Goal: Task Accomplishment & Management: Complete application form

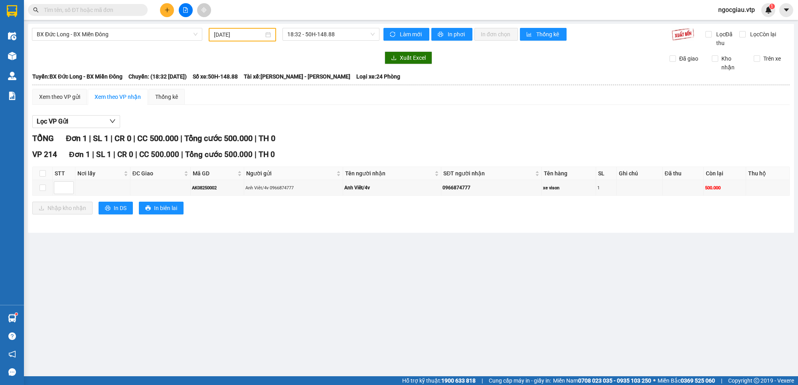
click at [102, 6] on input "text" at bounding box center [91, 10] width 94 height 9
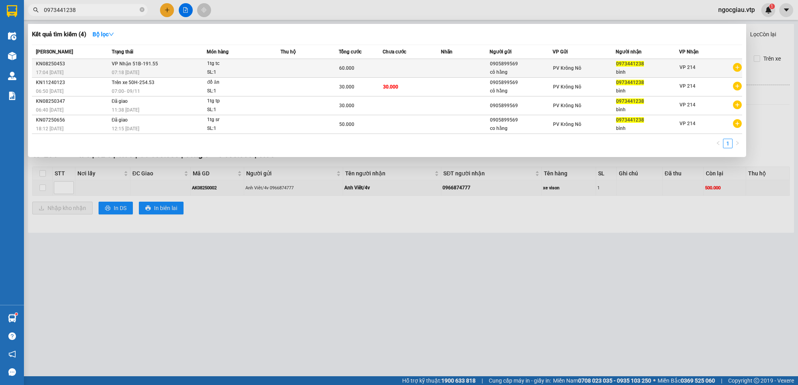
type input "0973441238"
click at [465, 66] on td at bounding box center [465, 68] width 49 height 19
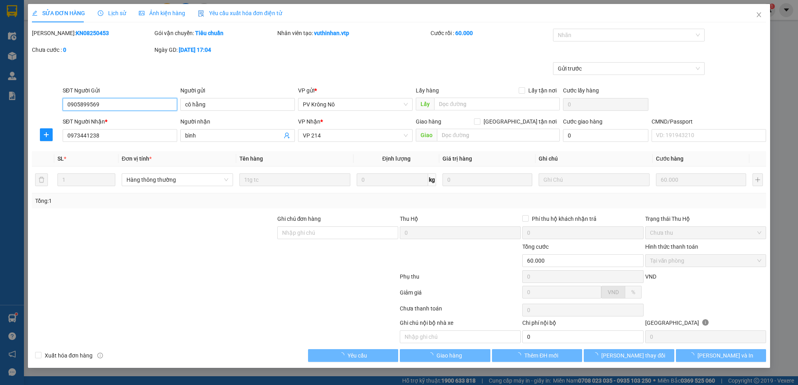
type input "0905899569"
type input "cô hằng"
type input "0973441238"
type input "bình"
type input "60.000"
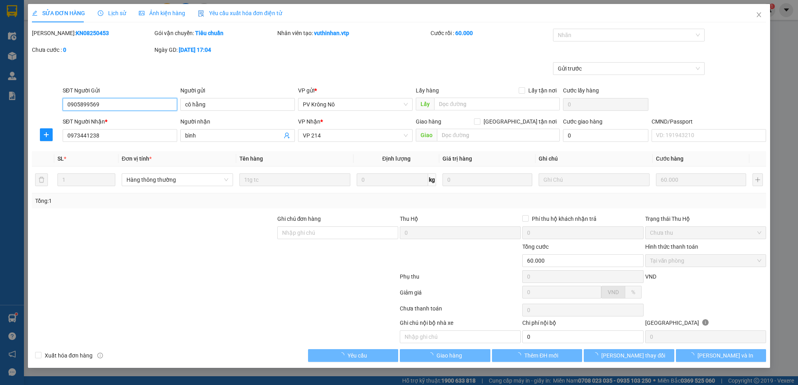
type input "3.000"
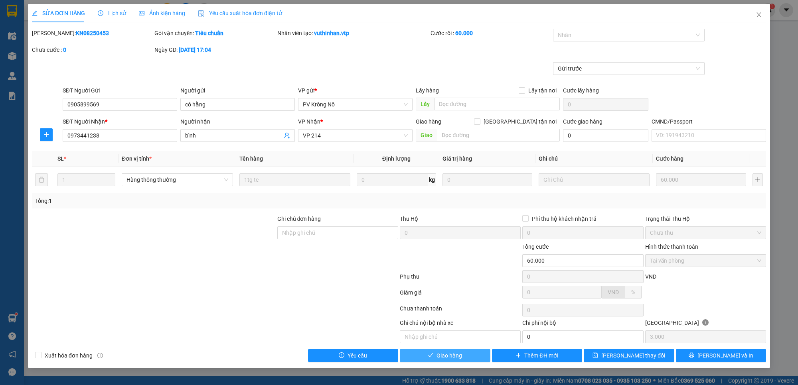
click at [463, 358] on button "Giao hàng" at bounding box center [445, 355] width 91 height 13
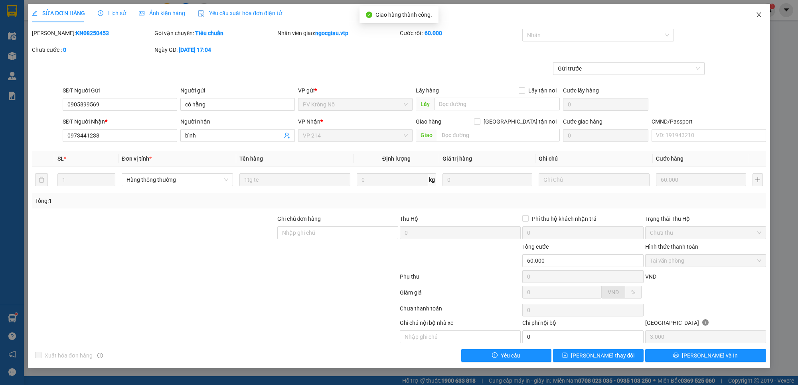
click at [760, 12] on icon "close" at bounding box center [758, 15] width 6 height 6
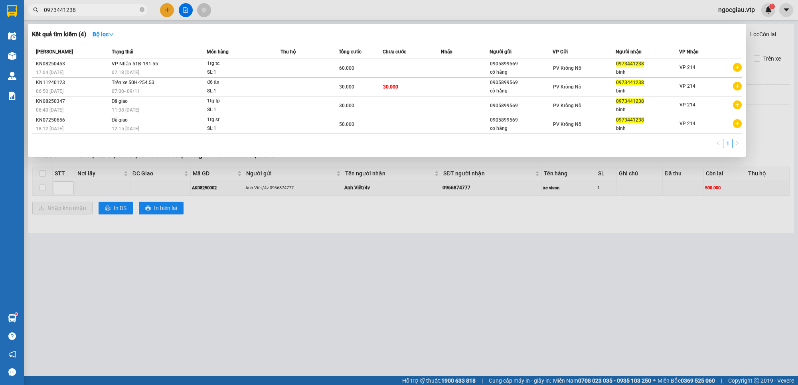
click at [108, 6] on input "0973441238" at bounding box center [91, 10] width 94 height 9
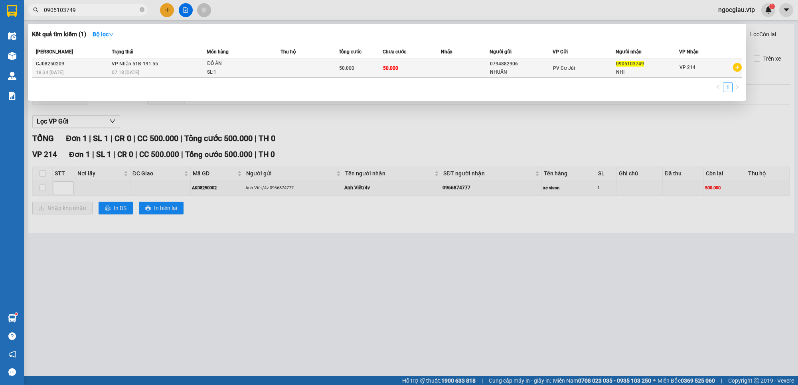
type input "0905103749"
click at [140, 65] on span "VP Nhận 51B-191.55" at bounding box center [135, 64] width 46 height 6
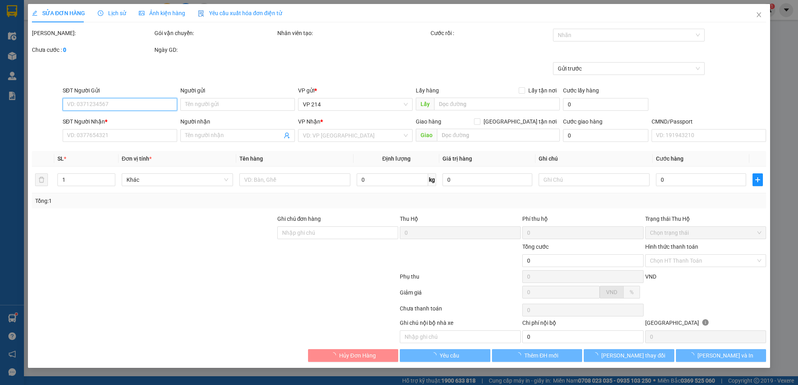
type input "0794882906"
type input "NHUẦN"
type input "0905103749"
type input "NHI"
type input "50.000"
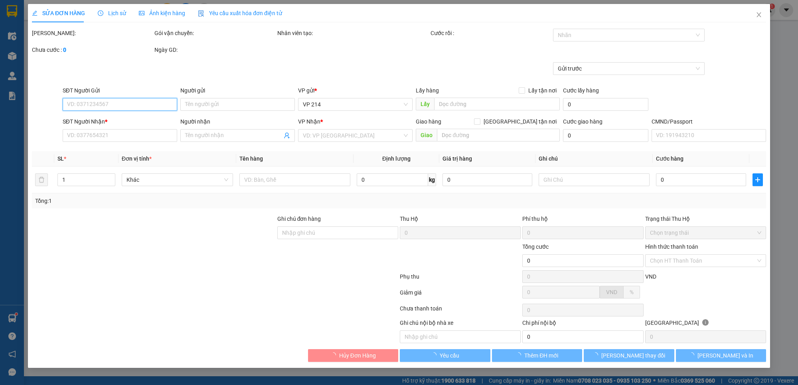
type input "50.000"
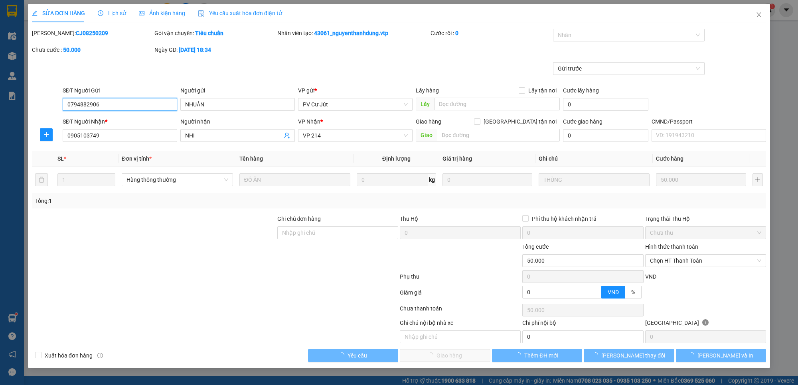
type input "2.500"
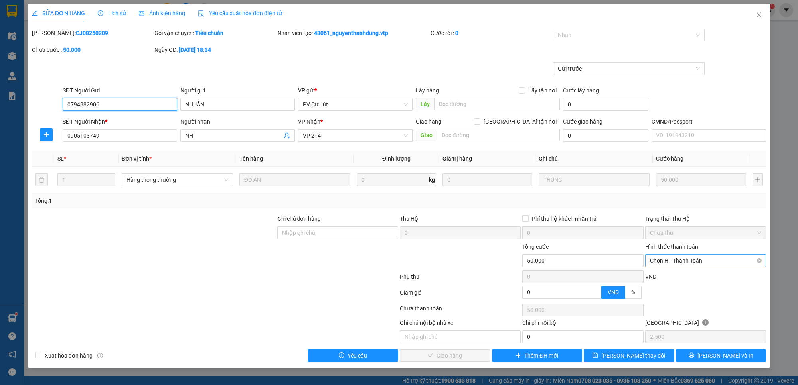
click at [726, 266] on span "Chọn HT Thanh Toán" at bounding box center [705, 261] width 111 height 12
click at [695, 324] on div "Chuyển khoản" at bounding box center [705, 328] width 111 height 9
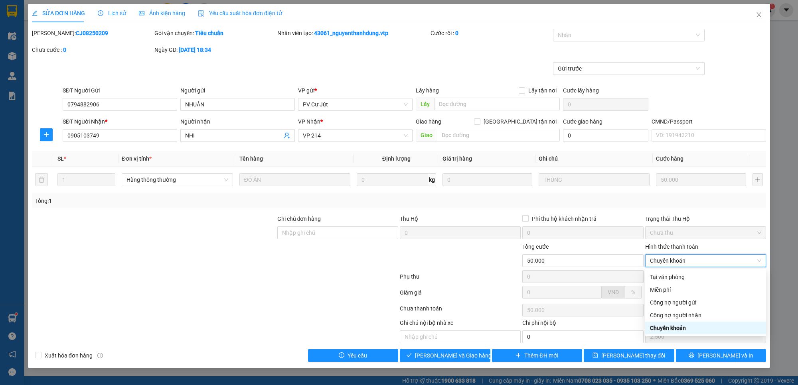
type input "0"
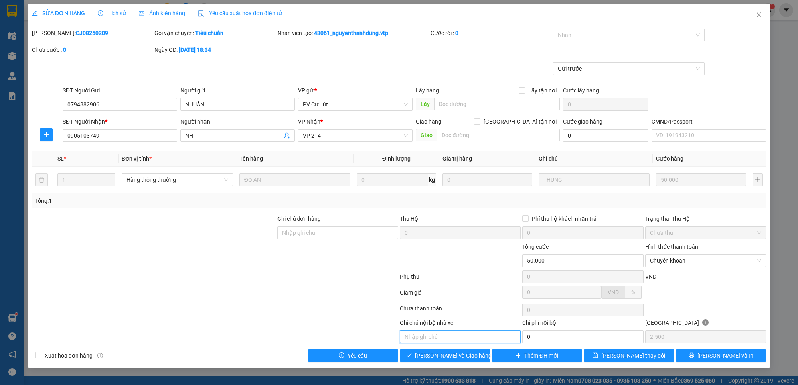
click at [475, 337] on input "text" at bounding box center [460, 337] width 121 height 13
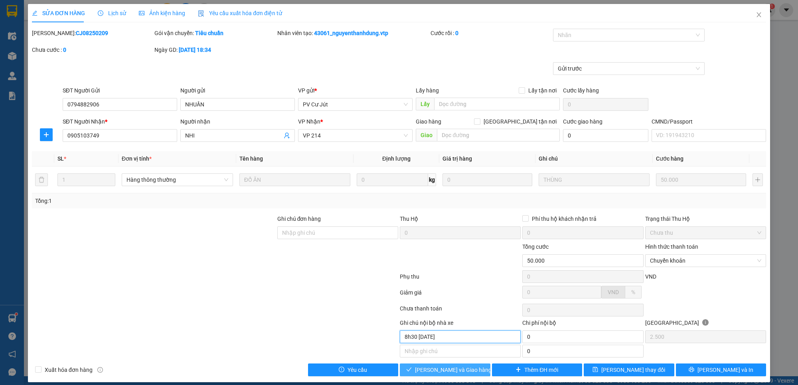
type input "8h30 [DATE]"
click at [463, 371] on span "[PERSON_NAME] và Giao hàng" at bounding box center [453, 370] width 77 height 9
